Goal: Check status

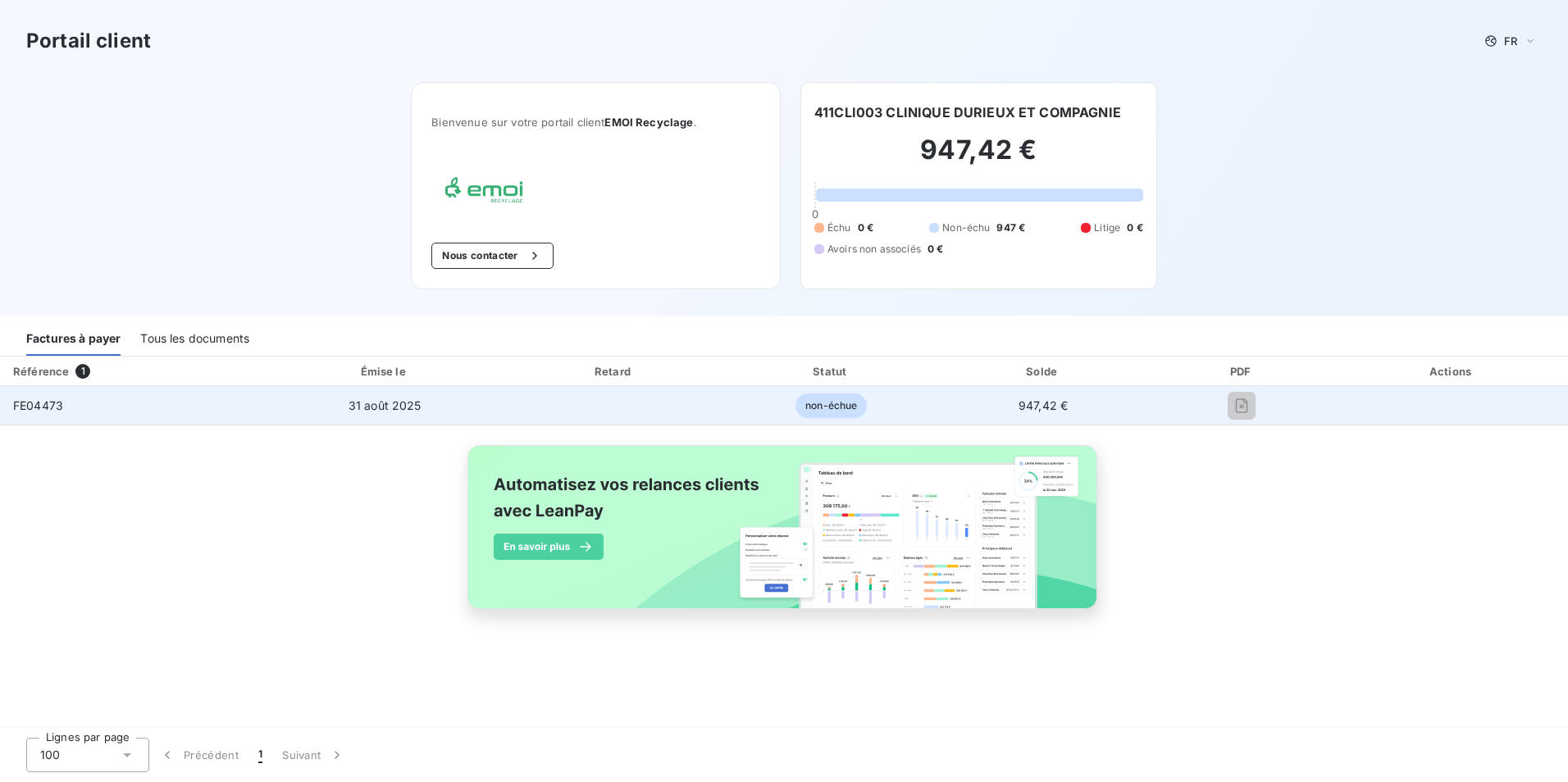
click at [104, 402] on td "FE04473" at bounding box center [132, 406] width 265 height 40
click at [815, 411] on span "non-échue" at bounding box center [831, 406] width 71 height 25
drag, startPoint x: 29, startPoint y: 404, endPoint x: 42, endPoint y: 400, distance: 13.6
click at [30, 404] on span "FE04473" at bounding box center [38, 405] width 50 height 14
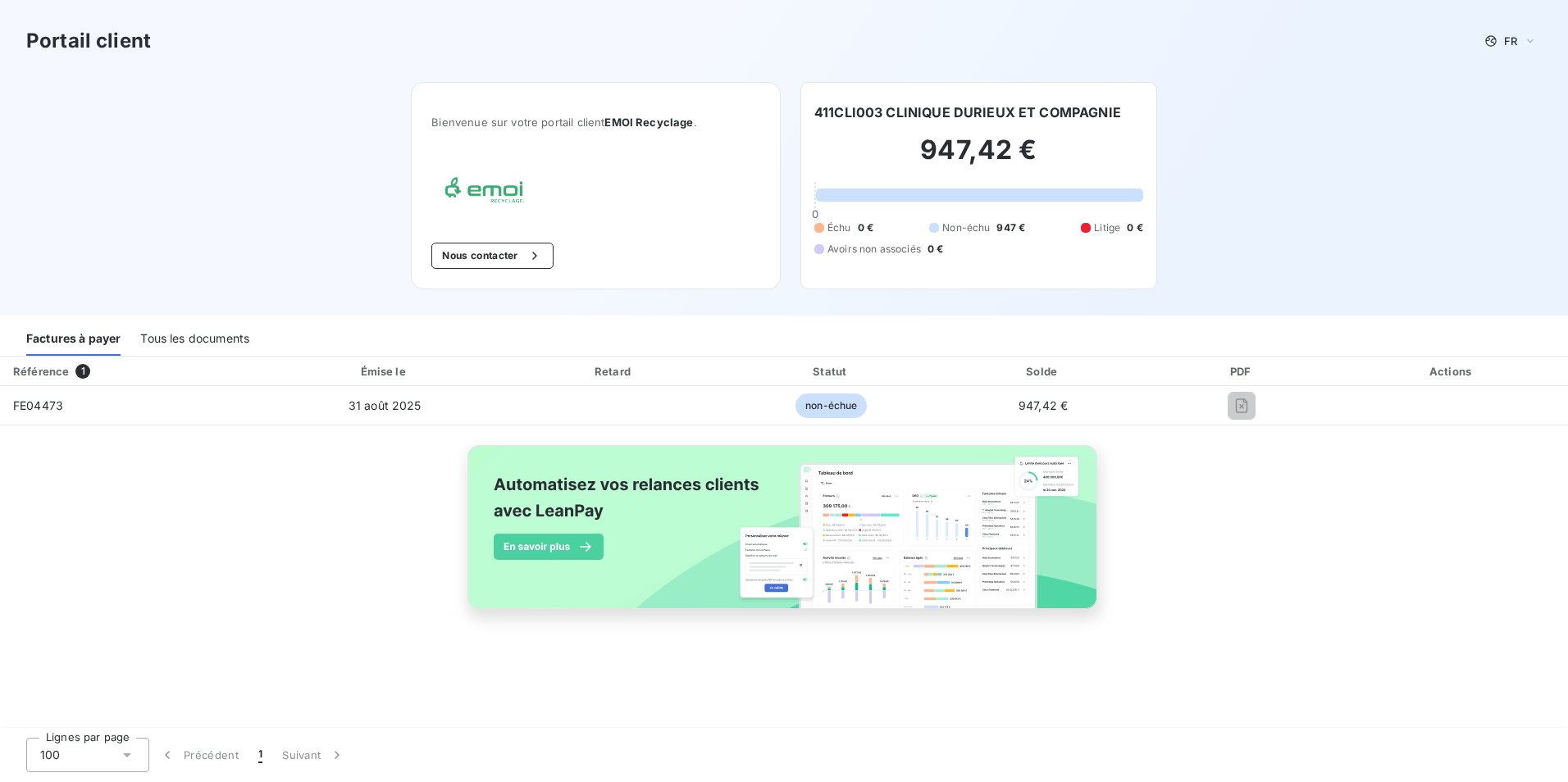
click at [163, 345] on div "Tous les documents" at bounding box center [195, 339] width 109 height 35
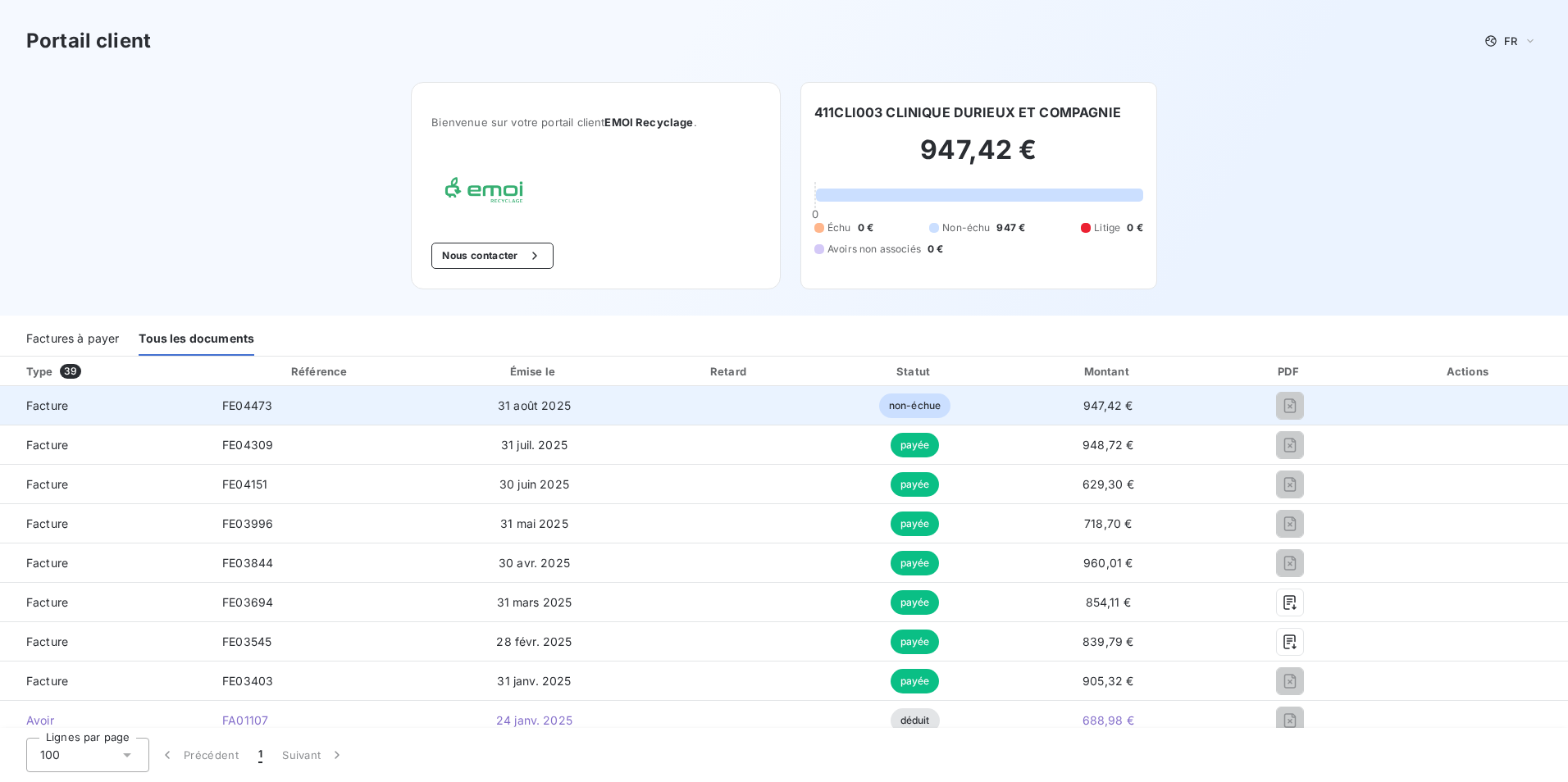
click at [286, 410] on td "FE04473" at bounding box center [321, 406] width 223 height 40
click at [285, 410] on td "FE04473" at bounding box center [321, 406] width 223 height 40
click at [262, 408] on span "FE04473" at bounding box center [247, 405] width 50 height 14
click at [1263, 405] on div at bounding box center [1289, 406] width 134 height 26
click at [611, 396] on td "31 août 2025" at bounding box center [534, 406] width 204 height 40
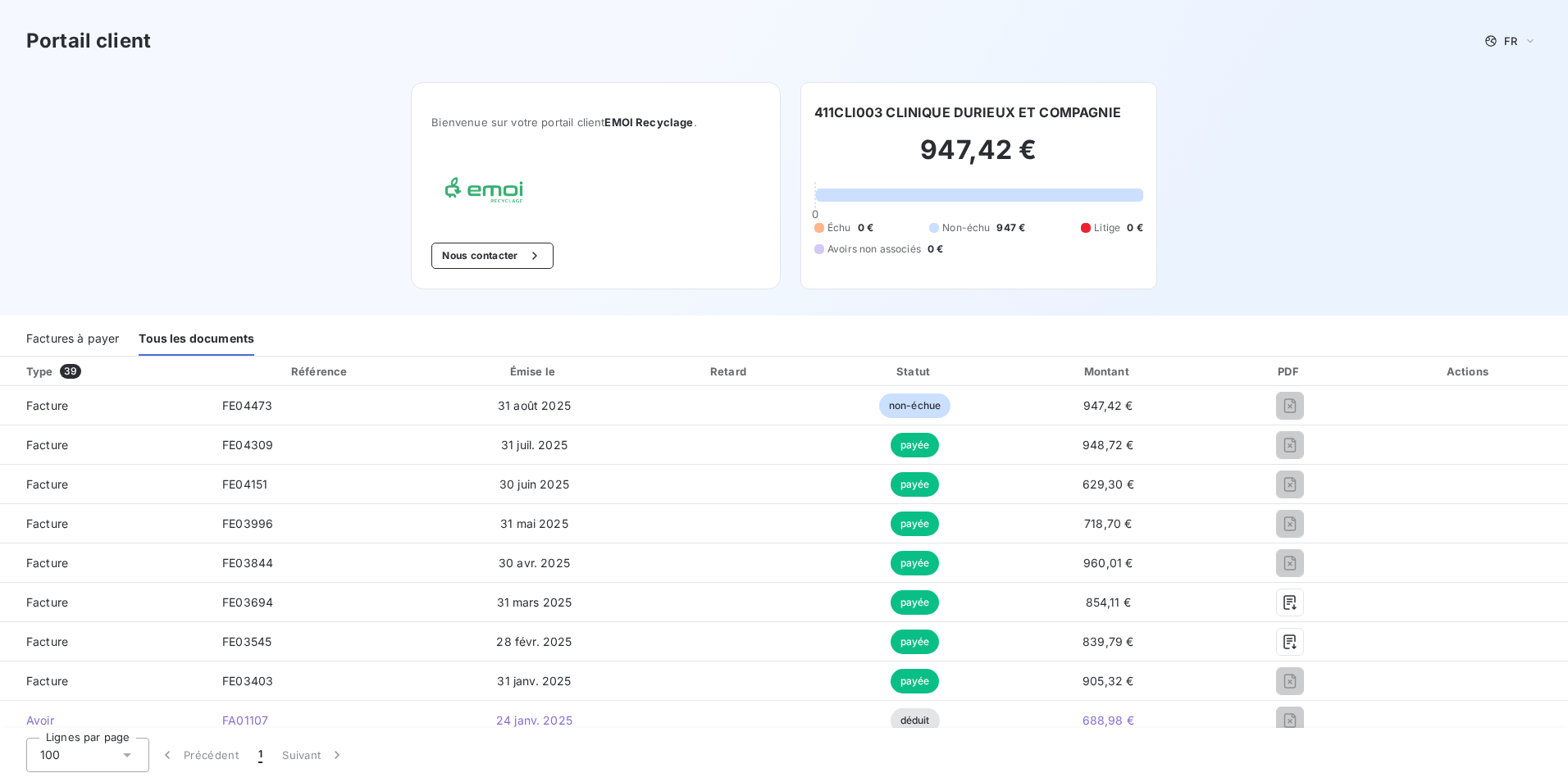
click at [111, 350] on div "Factures à payer" at bounding box center [73, 339] width 93 height 35
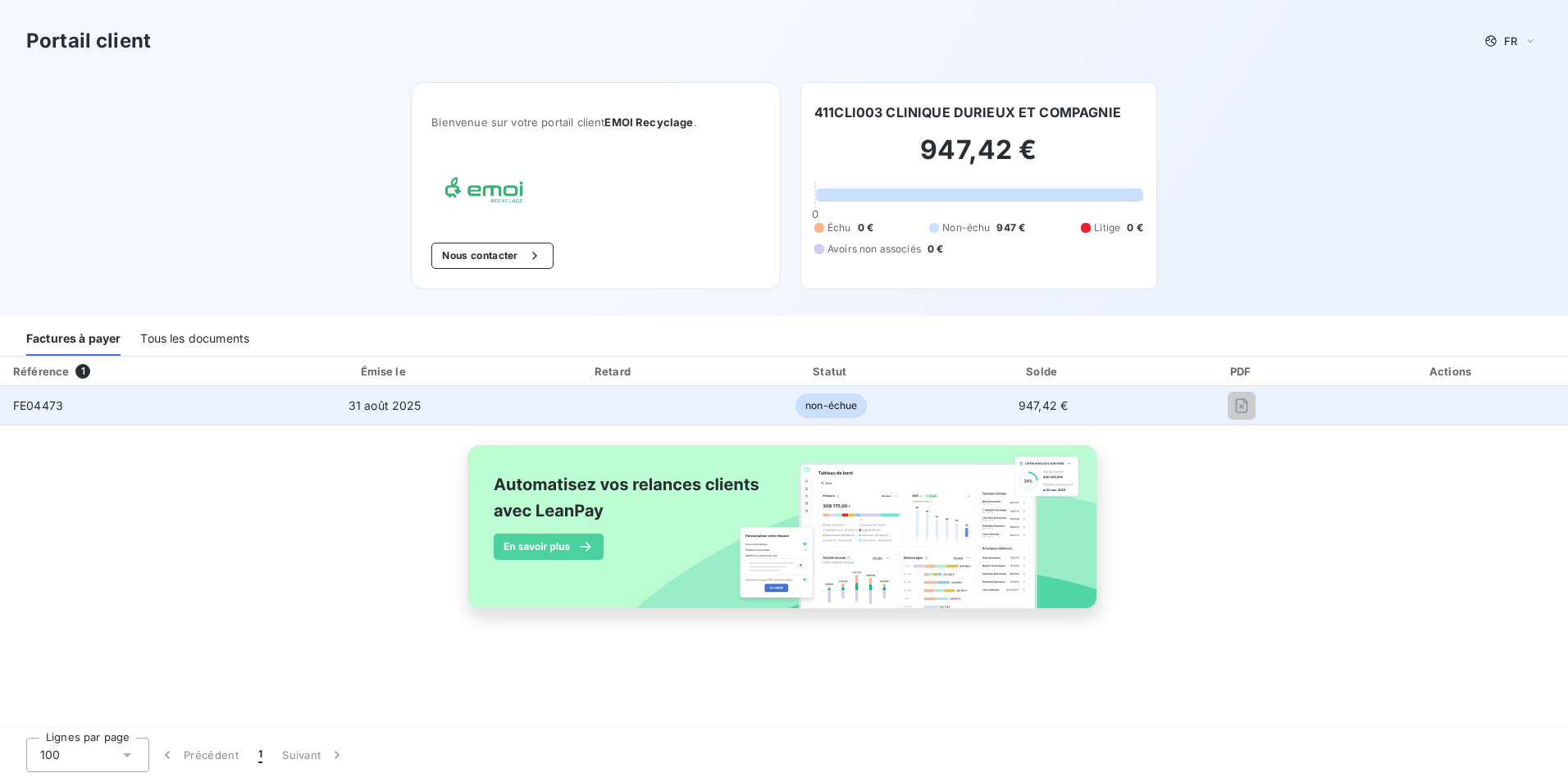
click at [1358, 403] on td at bounding box center [1451, 406] width 232 height 40
click at [806, 415] on span "non-échue" at bounding box center [831, 406] width 71 height 25
